Goal: Transaction & Acquisition: Purchase product/service

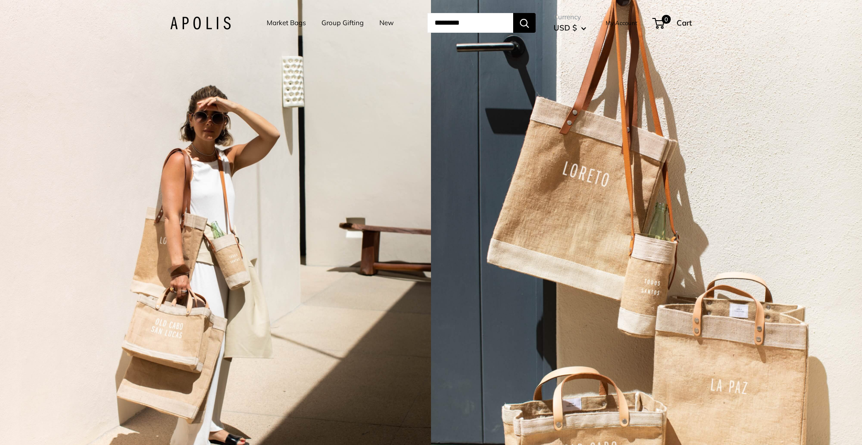
drag, startPoint x: 628, startPoint y: 25, endPoint x: 623, endPoint y: 32, distance: 8.9
click at [381, 23] on link "New" at bounding box center [386, 23] width 14 height 13
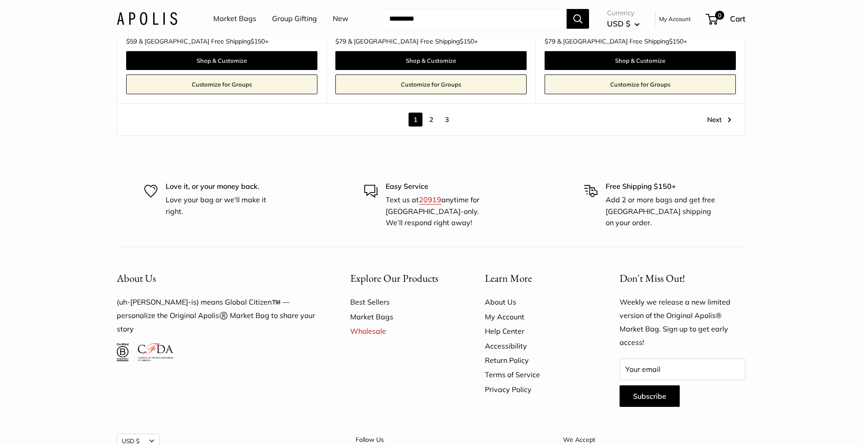
scroll to position [5316, 0]
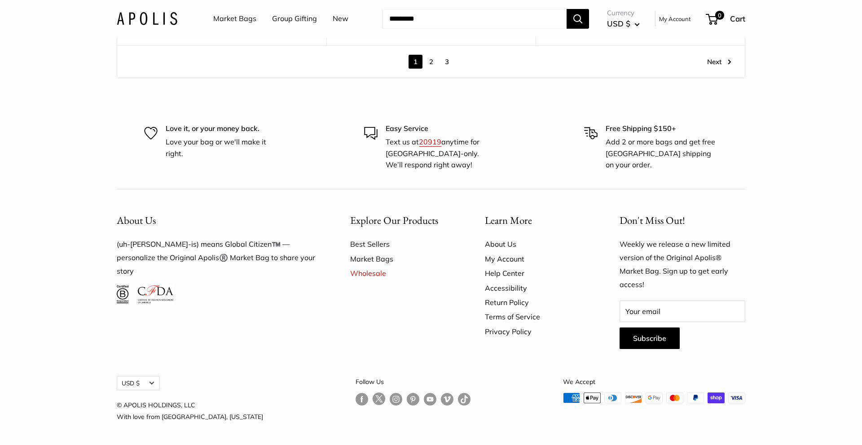
click at [375, 261] on link "Market Bags" at bounding box center [401, 259] width 103 height 14
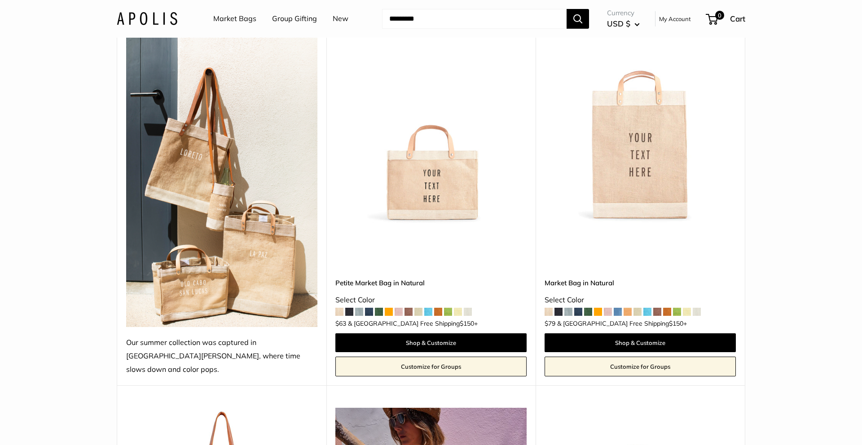
scroll to position [161, 0]
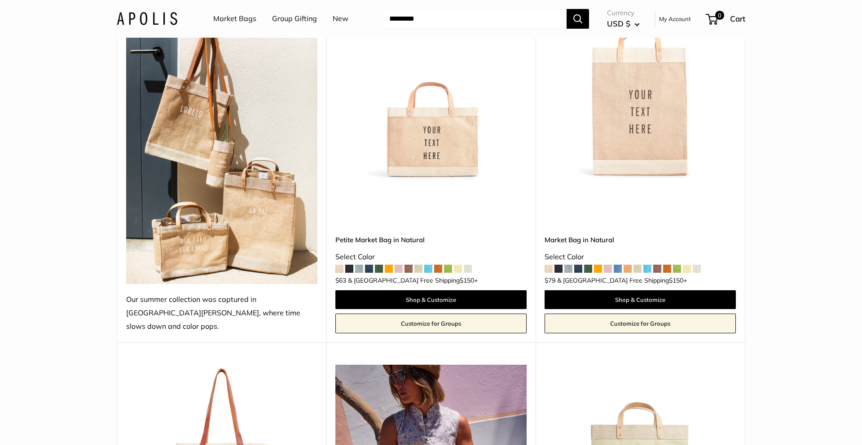
click at [226, 144] on img at bounding box center [221, 137] width 191 height 294
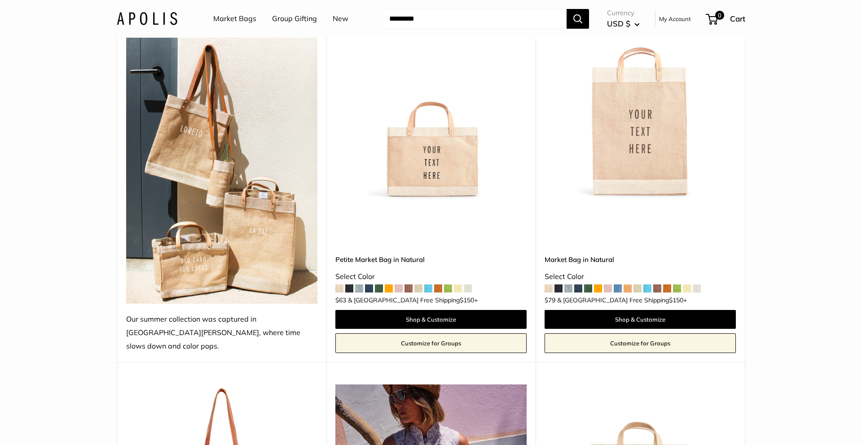
scroll to position [136, 0]
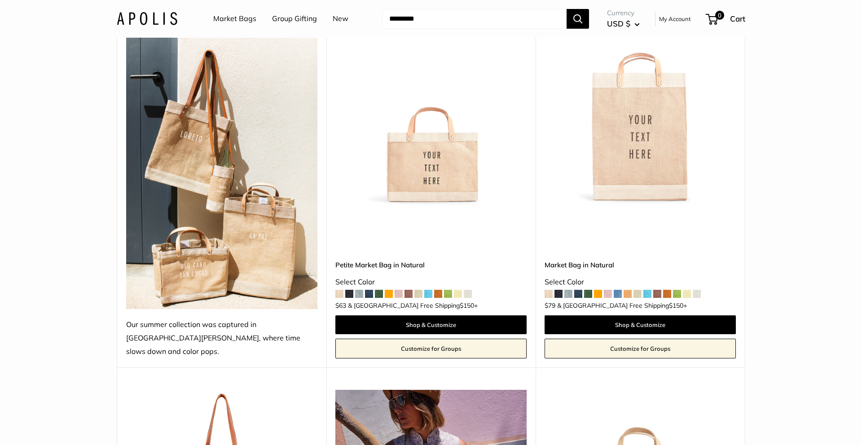
click at [0, 0] on img at bounding box center [0, 0] width 0 height 0
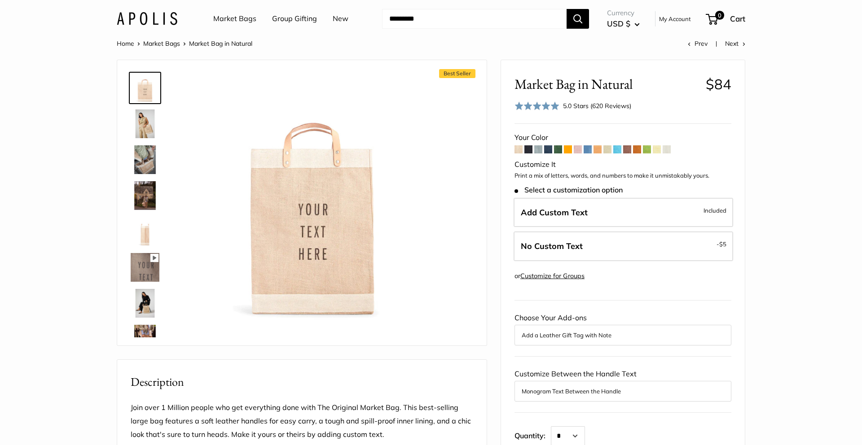
click at [525, 149] on span at bounding box center [528, 149] width 8 height 8
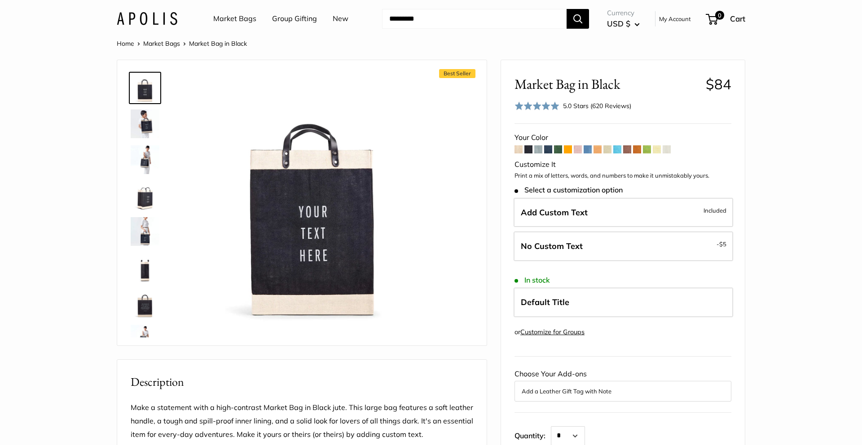
click at [549, 150] on span at bounding box center [548, 149] width 8 height 8
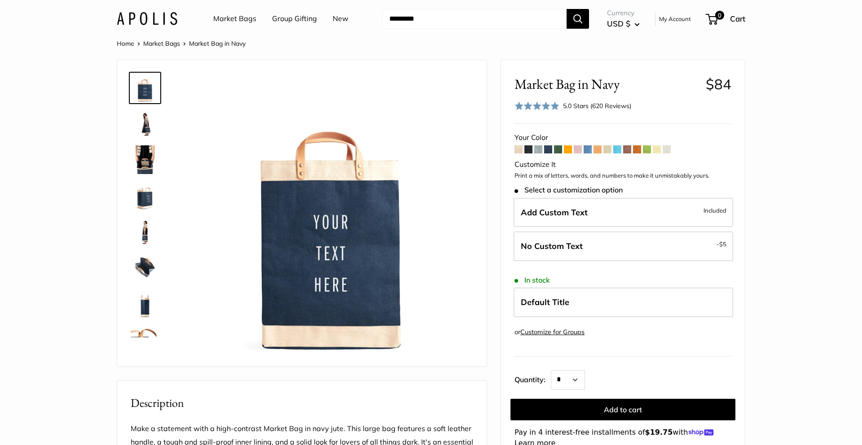
click at [536, 149] on span at bounding box center [538, 149] width 8 height 8
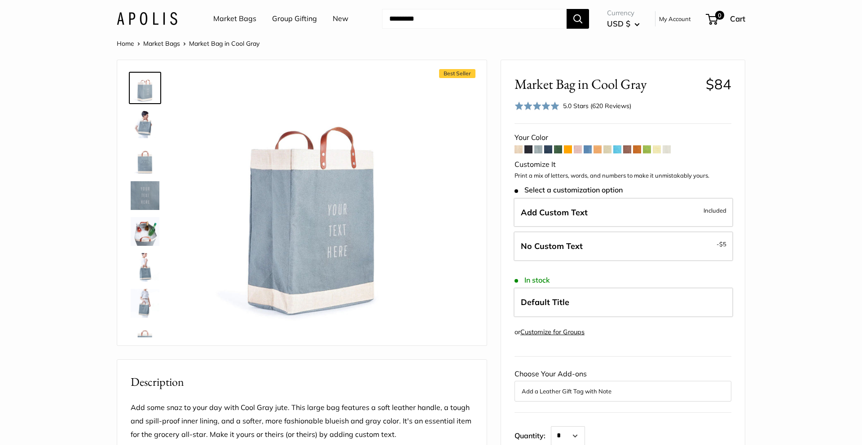
click at [519, 147] on span at bounding box center [518, 149] width 8 height 8
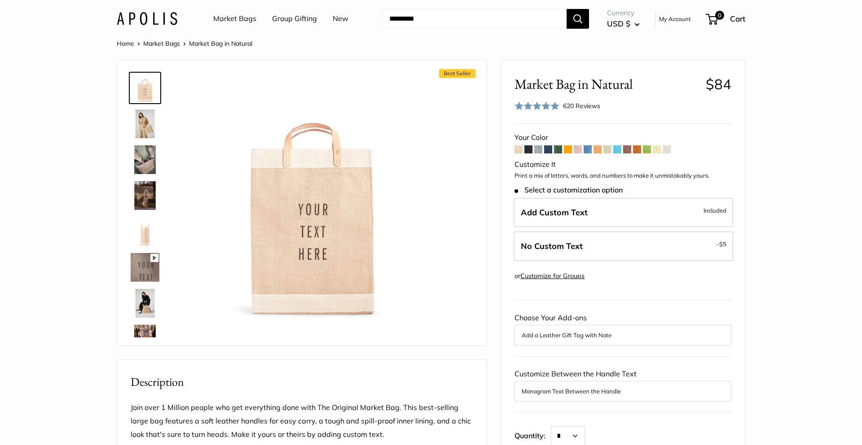
click at [666, 151] on span at bounding box center [667, 149] width 8 height 8
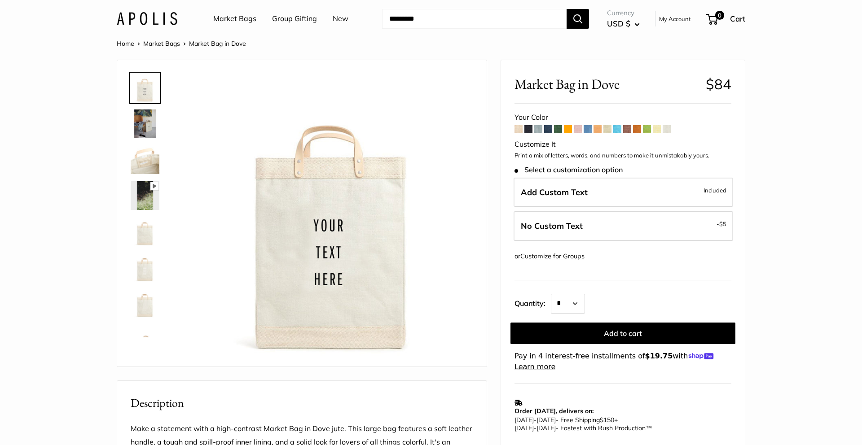
click at [530, 130] on span at bounding box center [528, 129] width 8 height 8
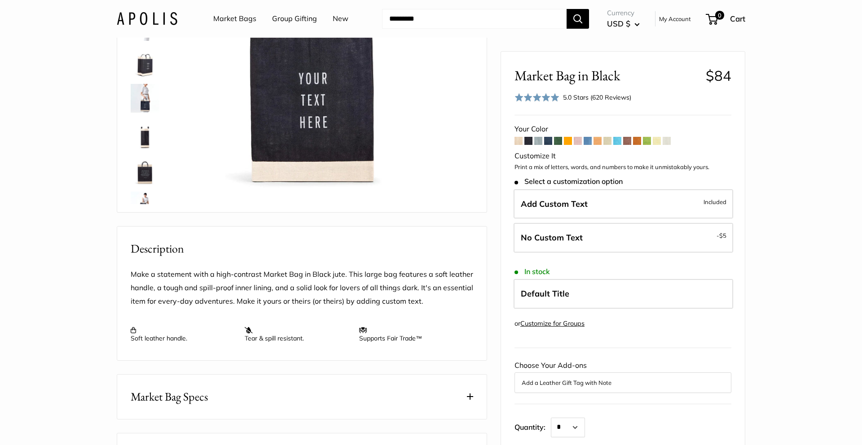
scroll to position [131, 0]
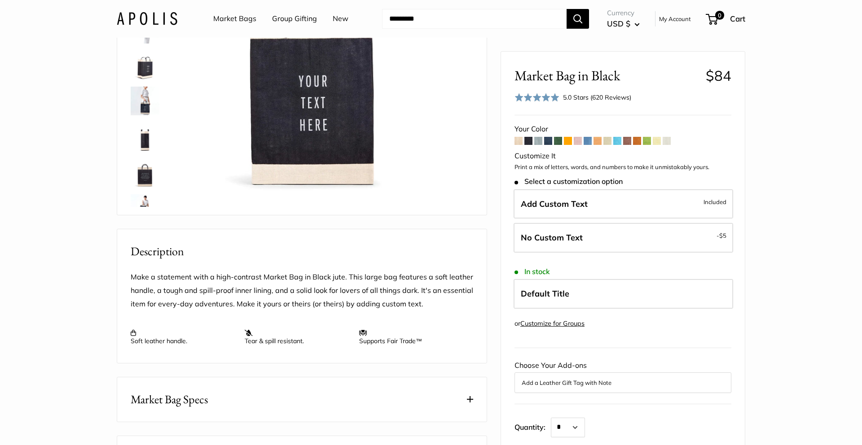
click at [669, 140] on span at bounding box center [667, 141] width 8 height 8
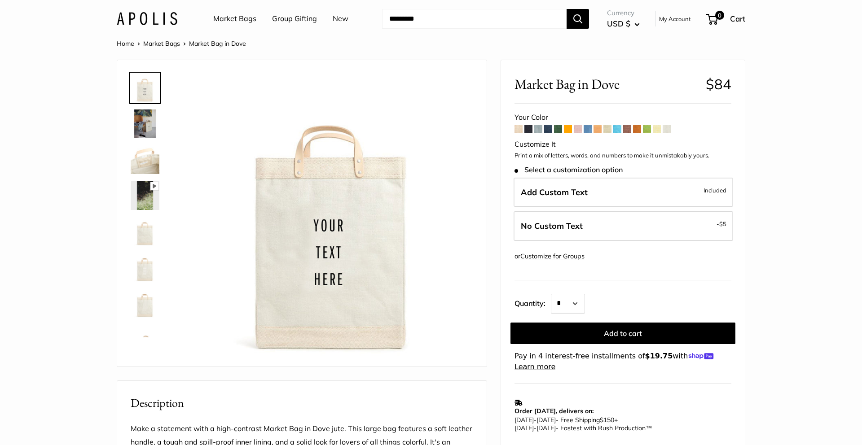
click at [626, 127] on span at bounding box center [627, 129] width 8 height 8
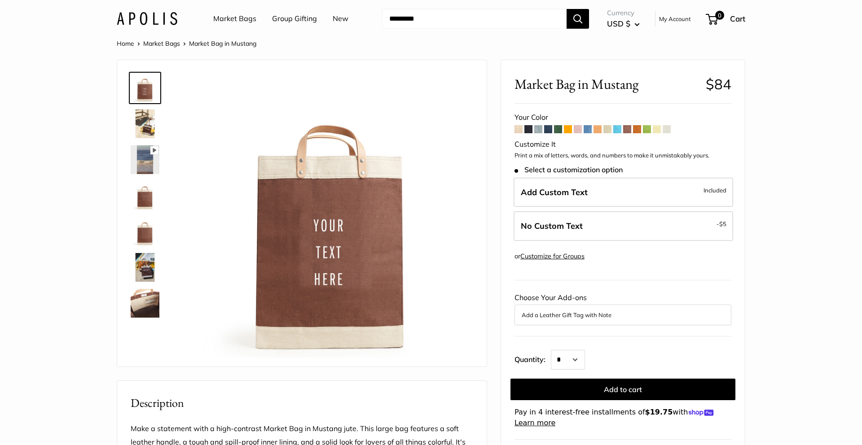
click at [542, 126] on form "Your Color" at bounding box center [622, 270] width 217 height 318
click at [539, 126] on span at bounding box center [538, 129] width 8 height 8
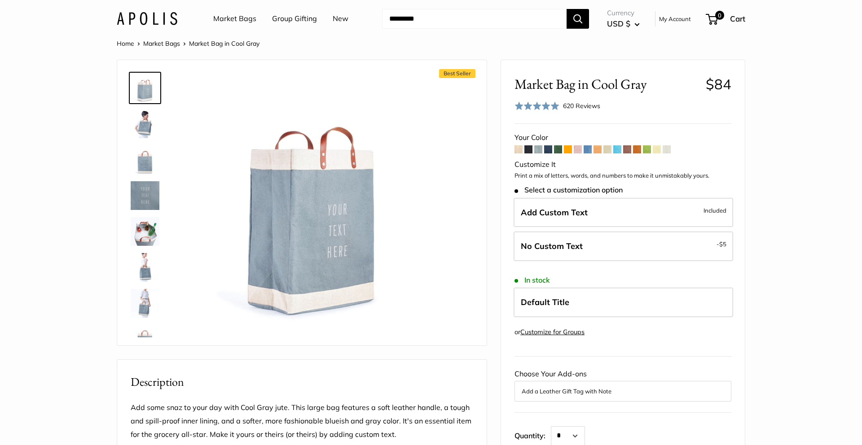
click at [548, 146] on span at bounding box center [548, 149] width 8 height 8
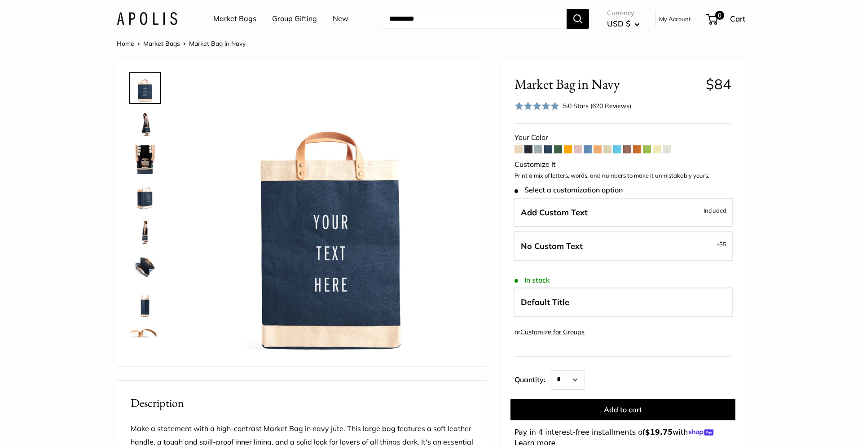
click at [530, 147] on span at bounding box center [528, 149] width 8 height 8
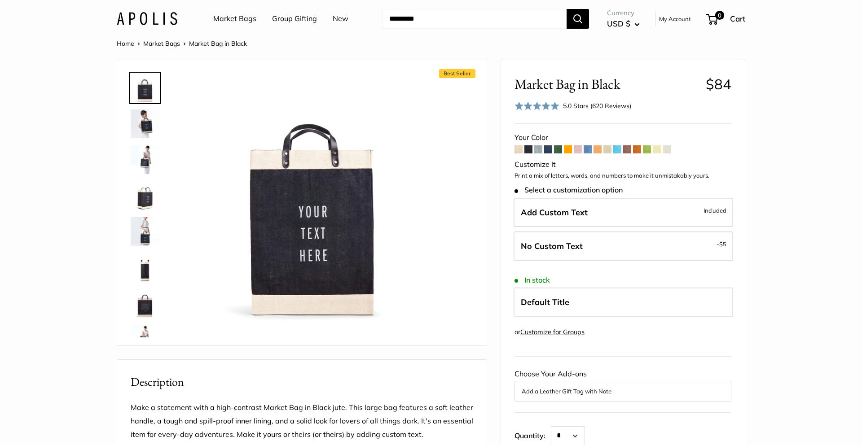
click at [138, 126] on img at bounding box center [145, 124] width 29 height 29
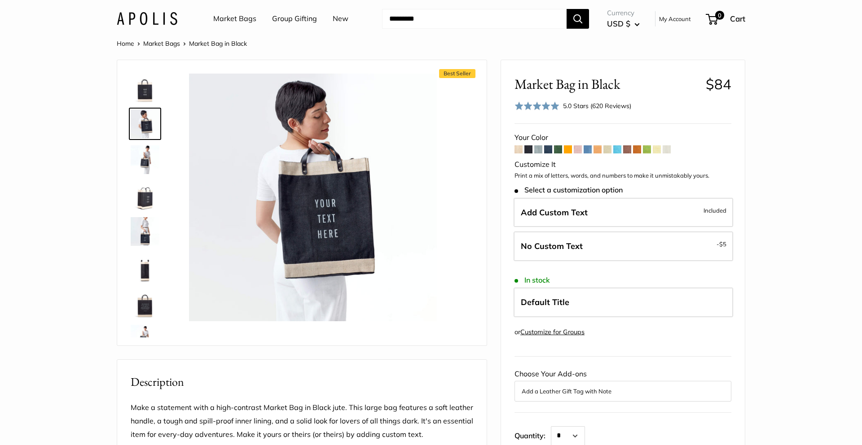
click at [153, 154] on img at bounding box center [145, 159] width 29 height 29
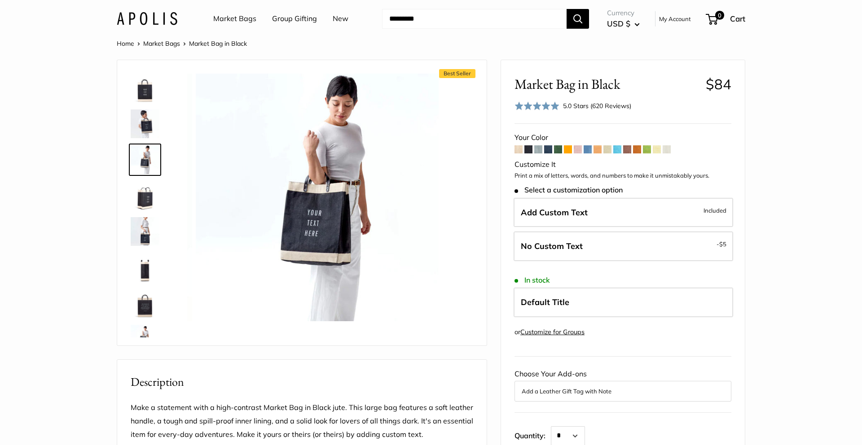
click at [149, 177] on div at bounding box center [148, 202] width 43 height 269
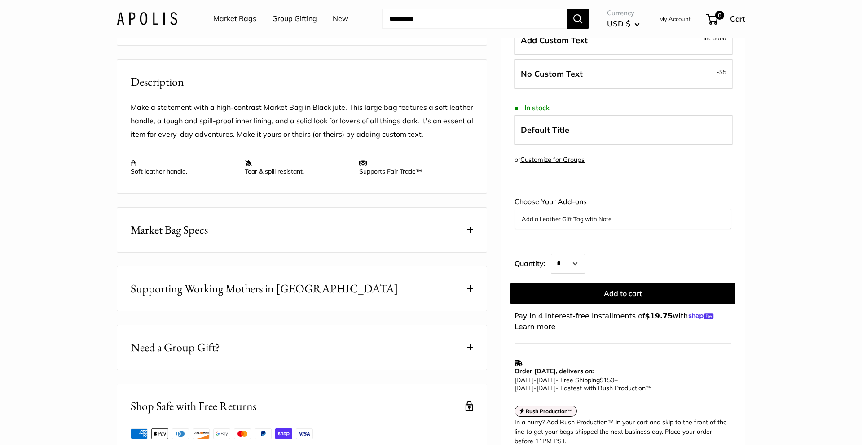
scroll to position [297, 0]
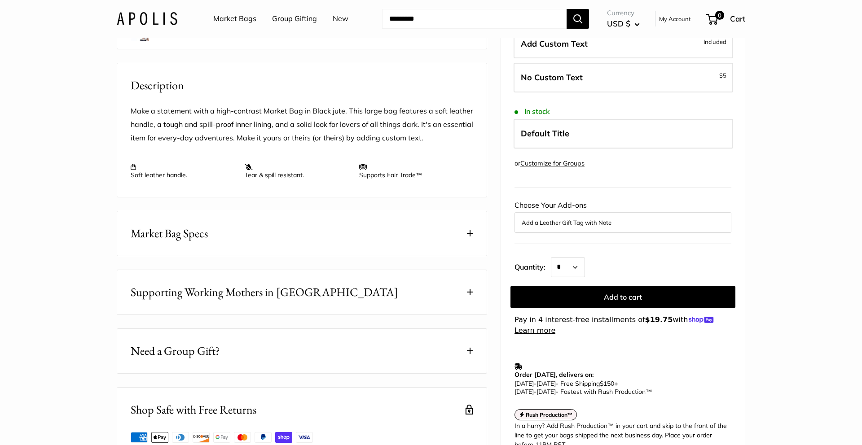
click at [616, 228] on button "Add a Leather Gift Tag with Note" at bounding box center [623, 222] width 202 height 11
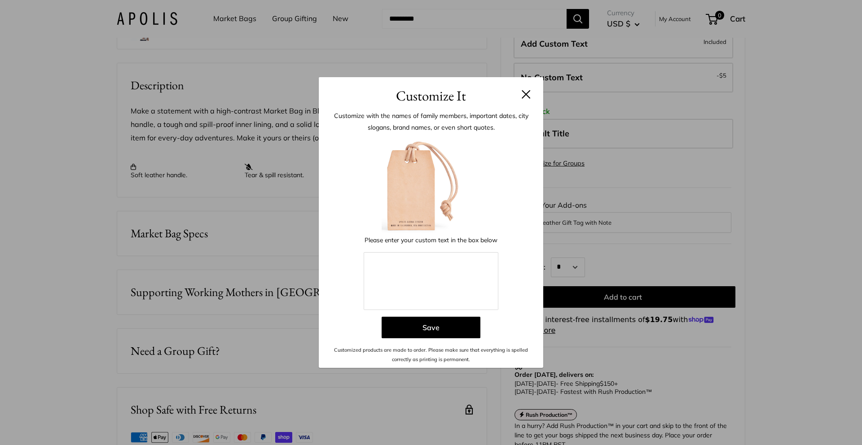
click at [625, 207] on div "Customize It Customize with the names of family members, important dates, city …" at bounding box center [431, 222] width 862 height 445
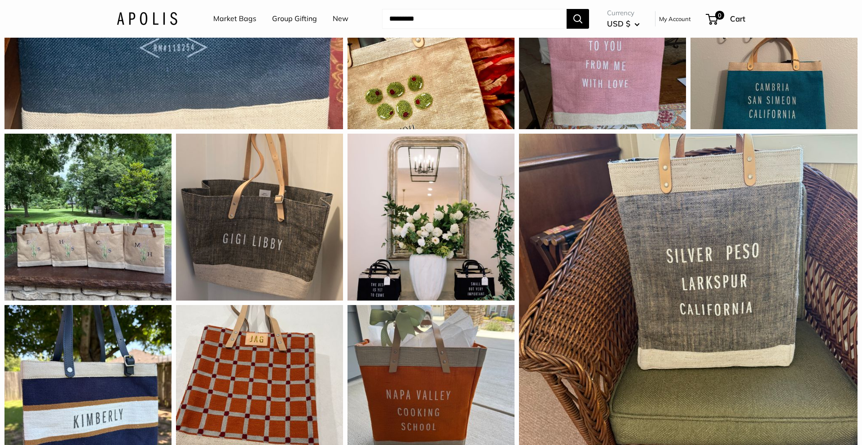
scroll to position [1080, 0]
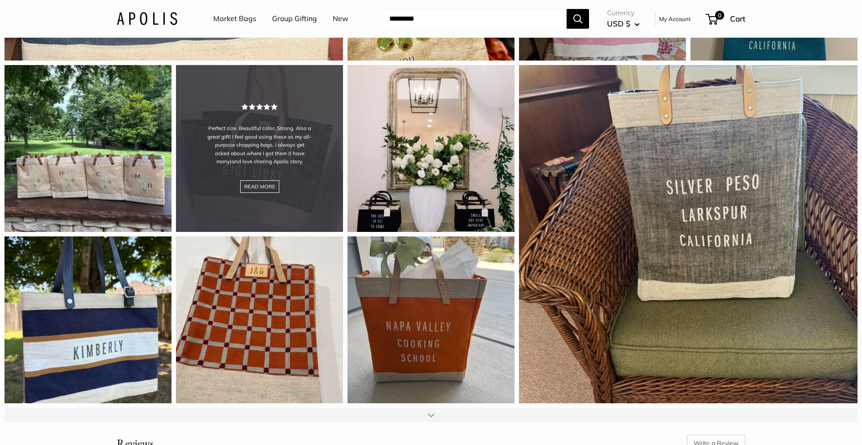
click at [302, 156] on div "Perfect size. Beautiful color. Strong. Also a great gift! I feel good using the…" at bounding box center [259, 148] width 167 height 167
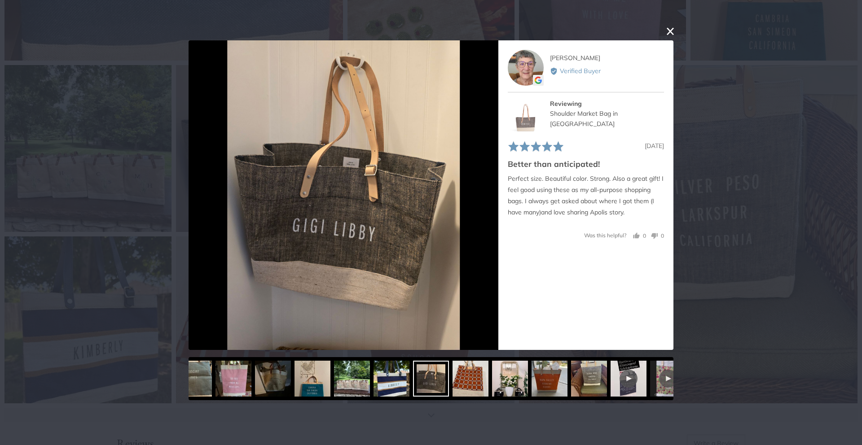
click at [670, 31] on button "close this modal window" at bounding box center [670, 31] width 11 height 11
